Goal: Task Accomplishment & Management: Manage account settings

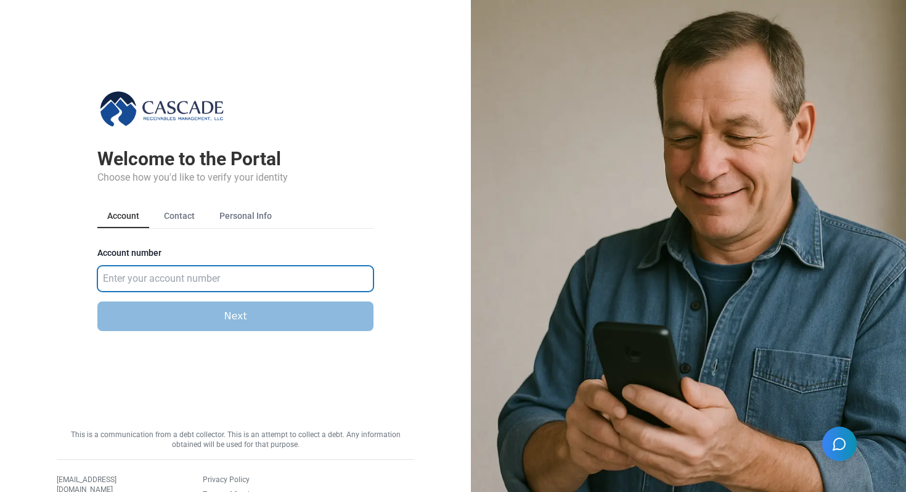
click at [143, 279] on input "Account number" at bounding box center [235, 279] width 276 height 26
type input "583921"
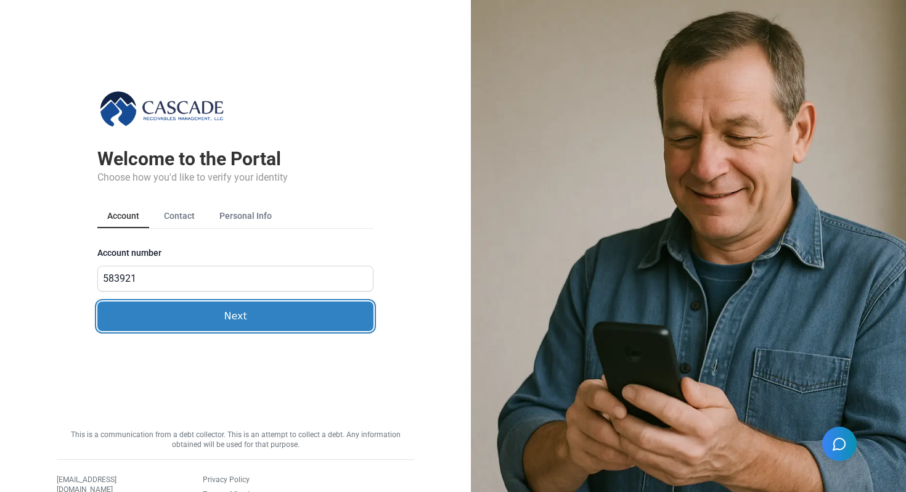
click at [173, 312] on button "Next" at bounding box center [235, 316] width 276 height 30
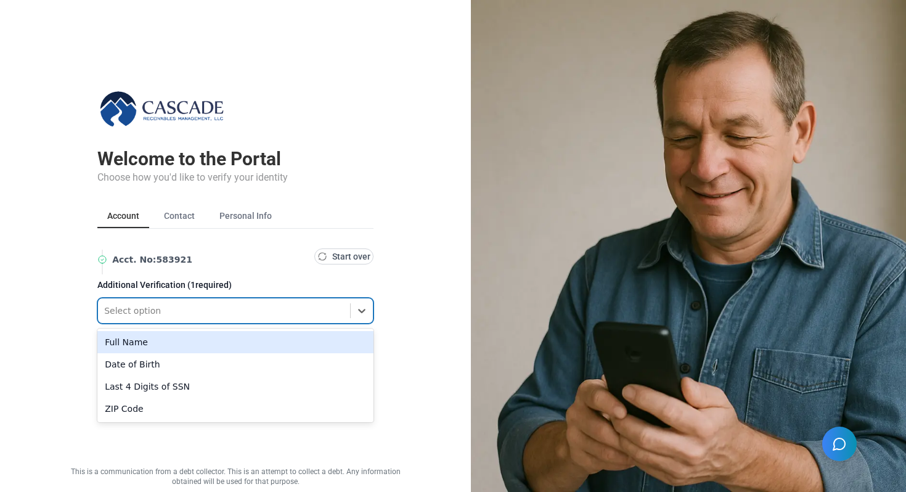
click at [195, 314] on div at bounding box center [224, 310] width 240 height 15
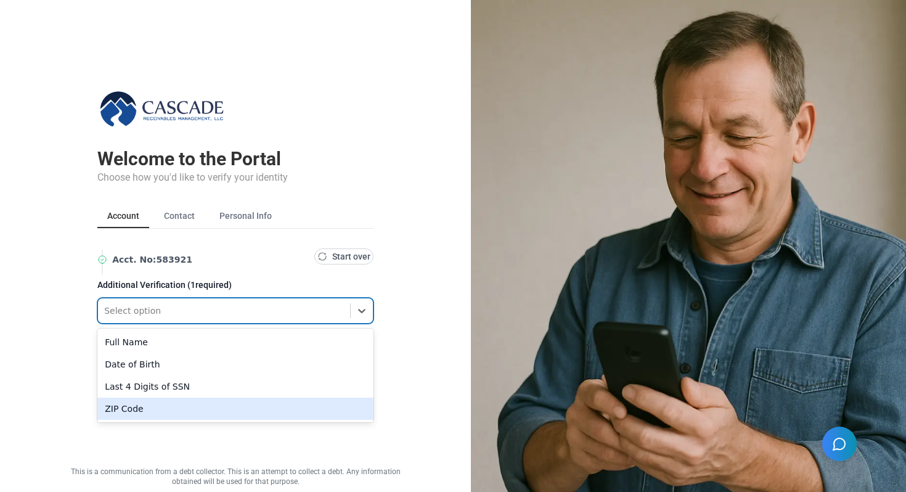
click at [205, 407] on div "ZIP Code" at bounding box center [235, 409] width 276 height 22
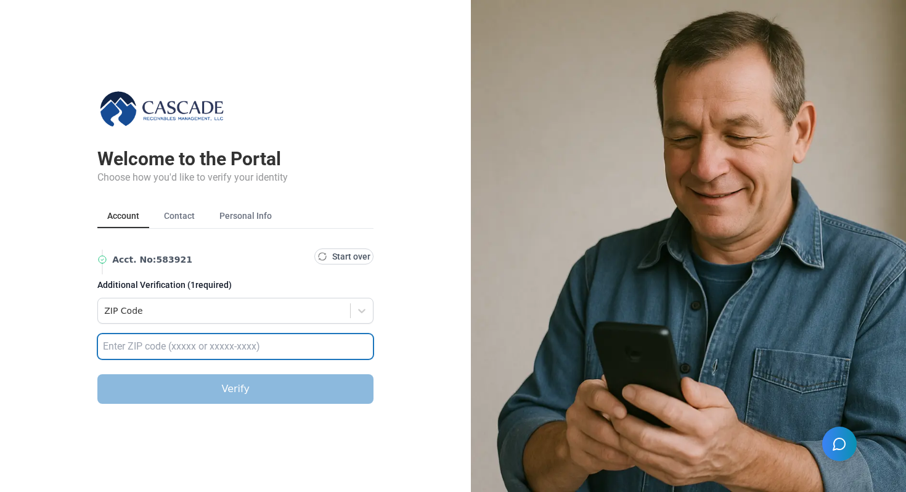
click at [208, 348] on input "text" at bounding box center [235, 346] width 276 height 26
type input "32789"
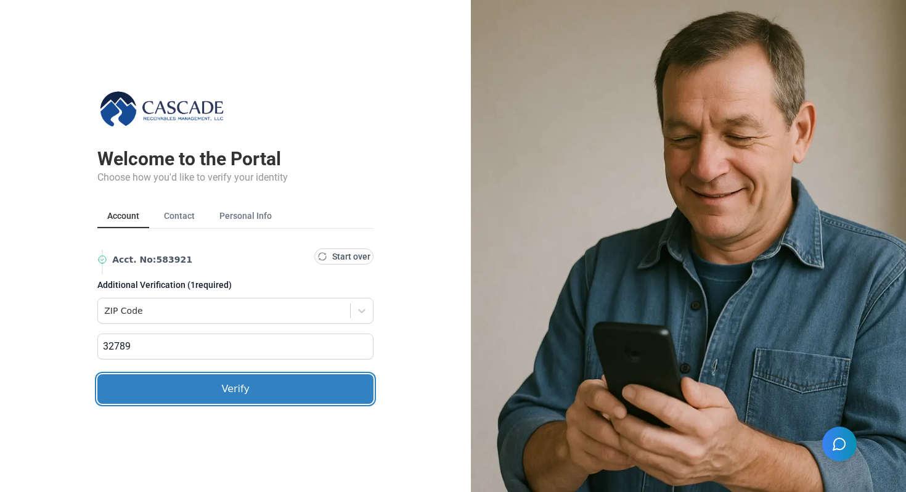
click at [221, 383] on button "Verify" at bounding box center [235, 389] width 276 height 30
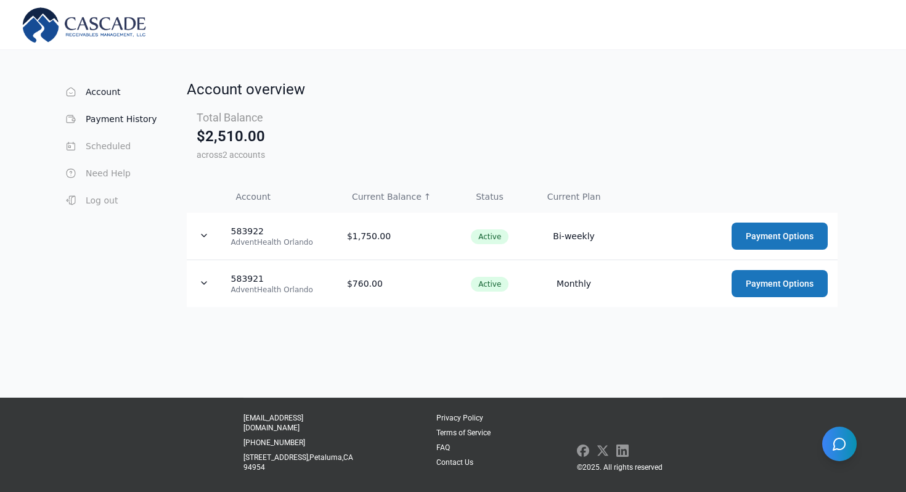
click at [119, 123] on button "Payment History" at bounding box center [110, 119] width 94 height 25
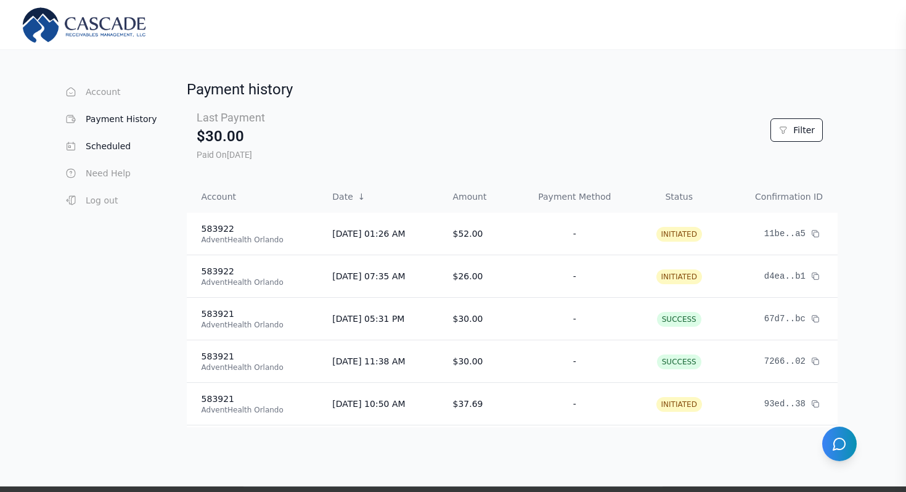
click at [120, 153] on button "Scheduled" at bounding box center [110, 146] width 94 height 25
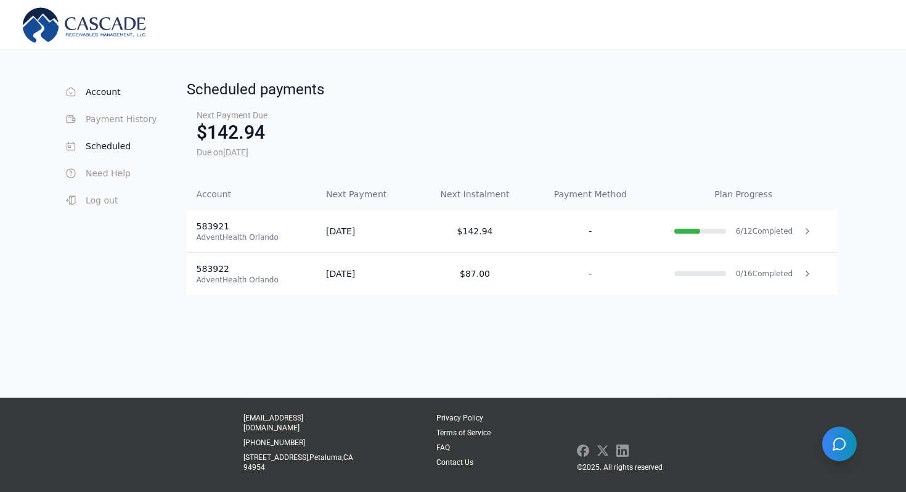
click at [98, 92] on button "Account" at bounding box center [110, 92] width 94 height 25
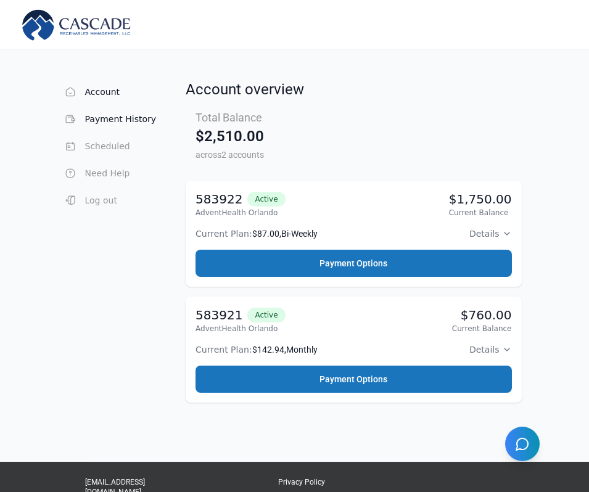
click at [144, 122] on button "Payment History" at bounding box center [110, 119] width 94 height 25
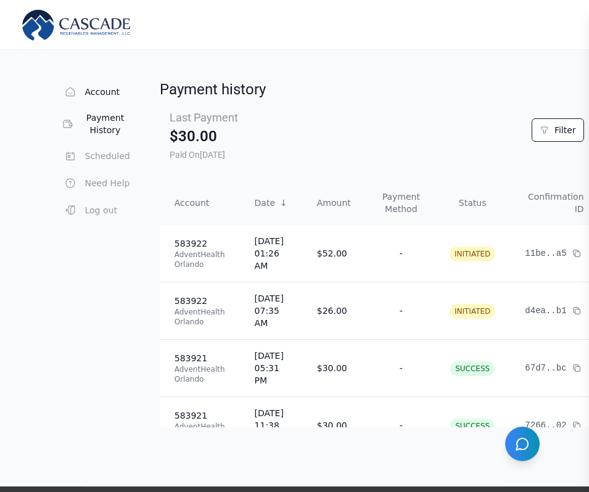
click at [91, 86] on button "Account" at bounding box center [96, 92] width 67 height 25
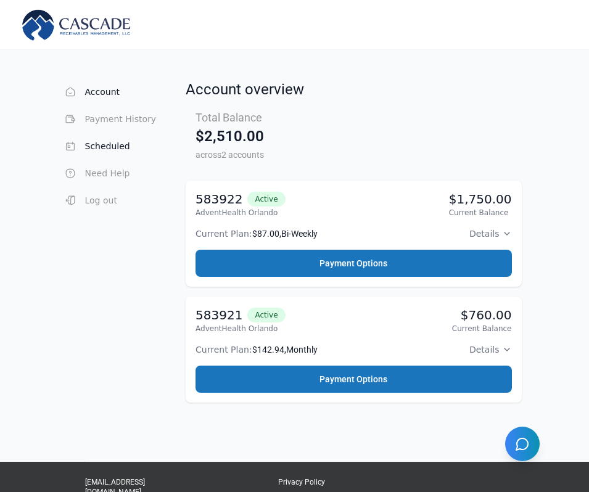
click at [103, 139] on button "Scheduled" at bounding box center [110, 146] width 94 height 25
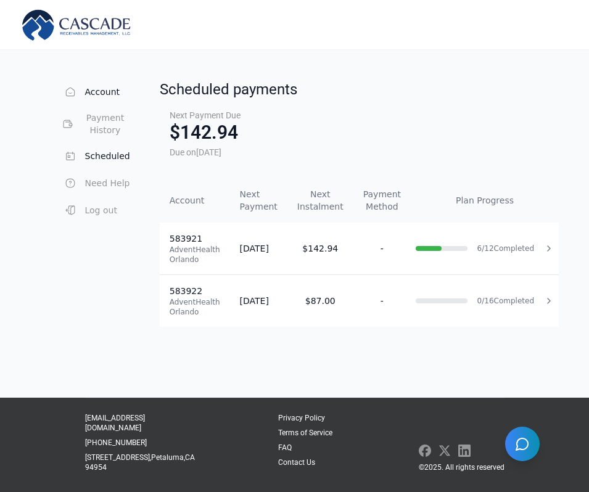
click at [104, 96] on button "Account" at bounding box center [96, 92] width 67 height 25
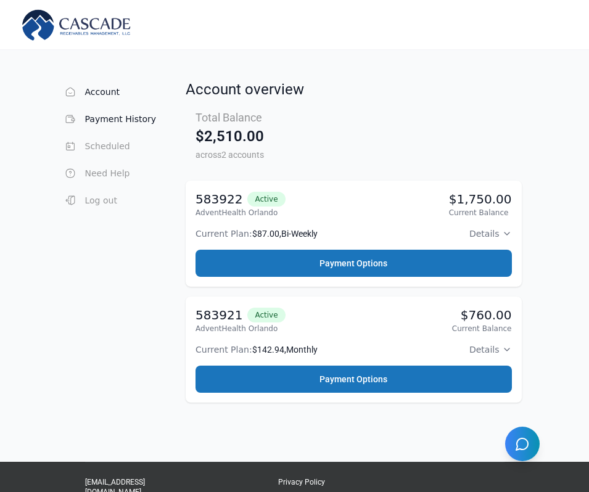
click at [116, 117] on button "Payment History" at bounding box center [110, 119] width 94 height 25
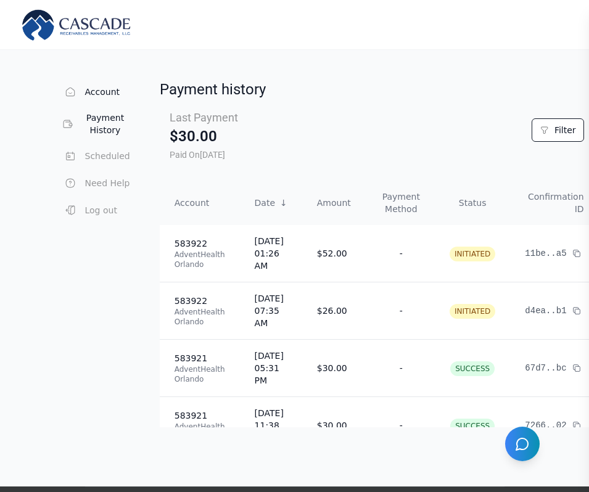
click at [102, 94] on button "Account" at bounding box center [96, 92] width 67 height 25
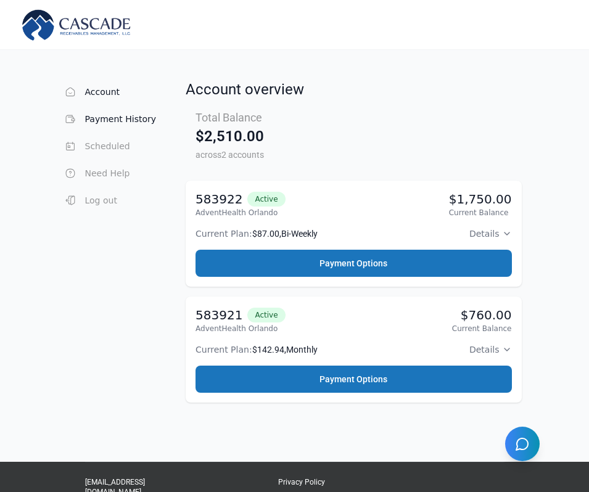
click at [124, 116] on button "Payment History" at bounding box center [110, 119] width 94 height 25
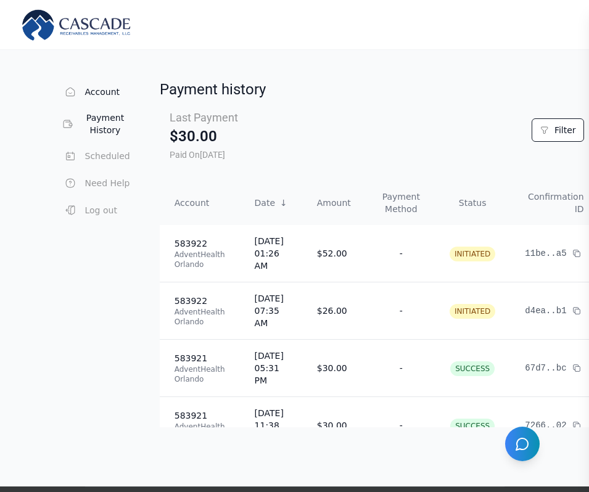
click at [100, 93] on button "Account" at bounding box center [96, 92] width 67 height 25
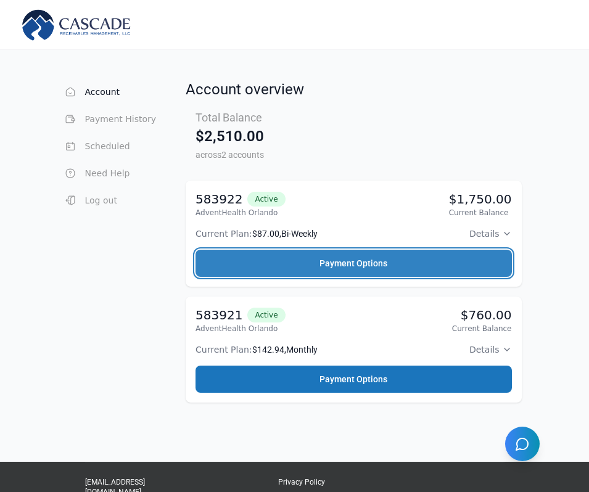
click at [457, 252] on button "Payment Options" at bounding box center [353, 263] width 316 height 27
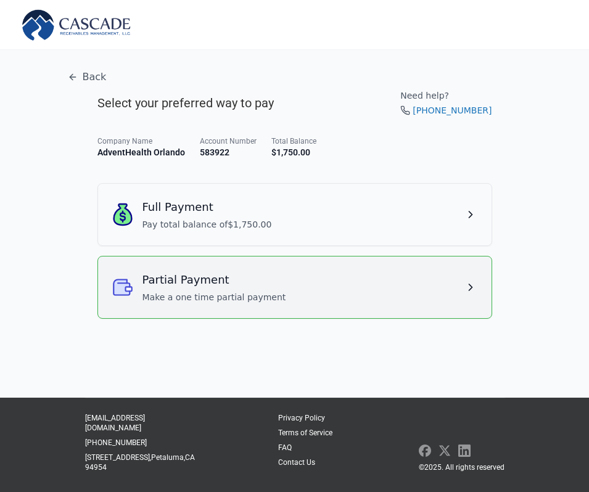
click at [431, 275] on div "Partial Payment Make a one time partial payment" at bounding box center [295, 287] width 364 height 32
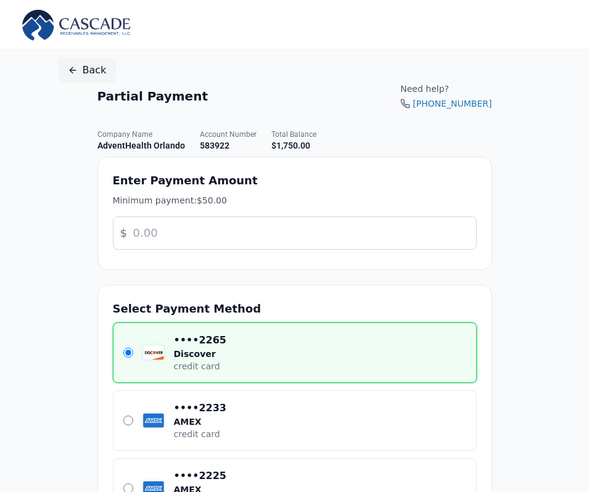
click at [82, 70] on button "Back" at bounding box center [87, 70] width 59 height 25
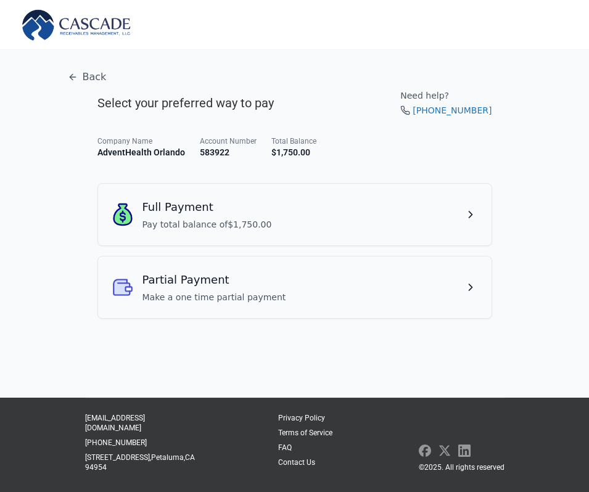
click at [82, 70] on button "Back" at bounding box center [87, 77] width 59 height 25
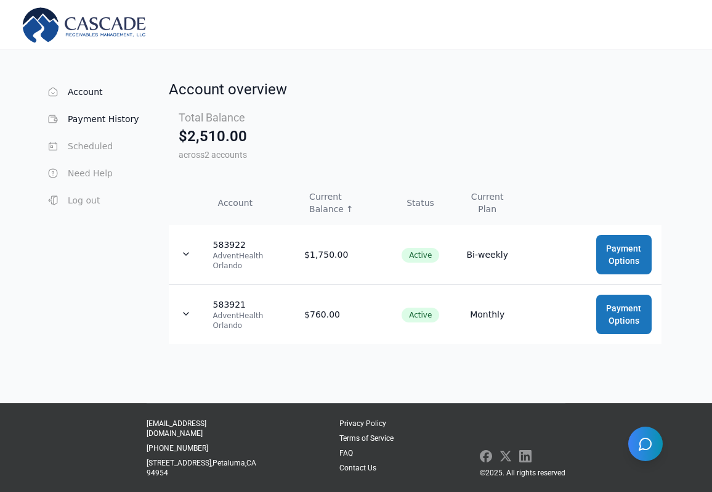
click at [79, 112] on button "Payment History" at bounding box center [93, 119] width 94 height 25
